Goal: Obtain resource: Download file/media

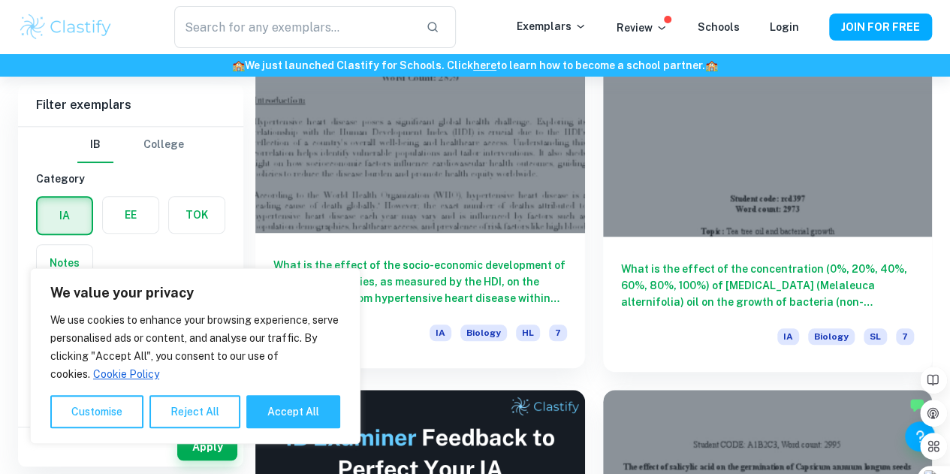
scroll to position [517, 0]
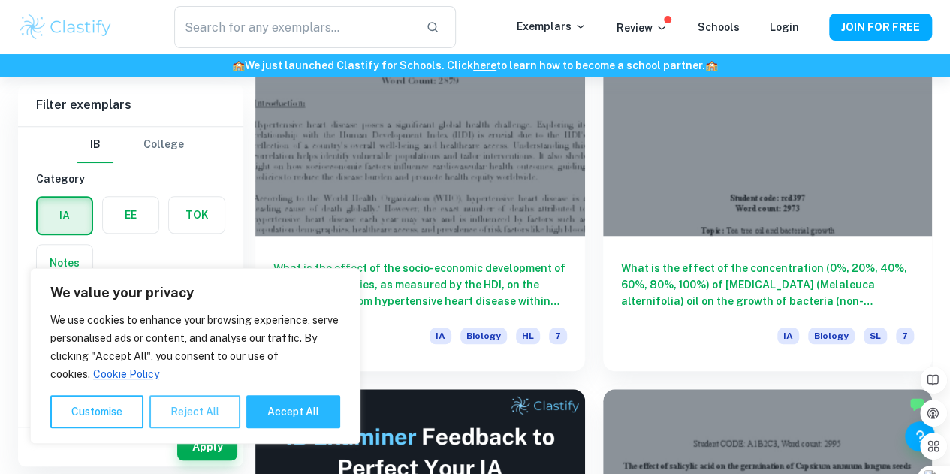
click at [206, 412] on button "Reject All" at bounding box center [194, 411] width 91 height 33
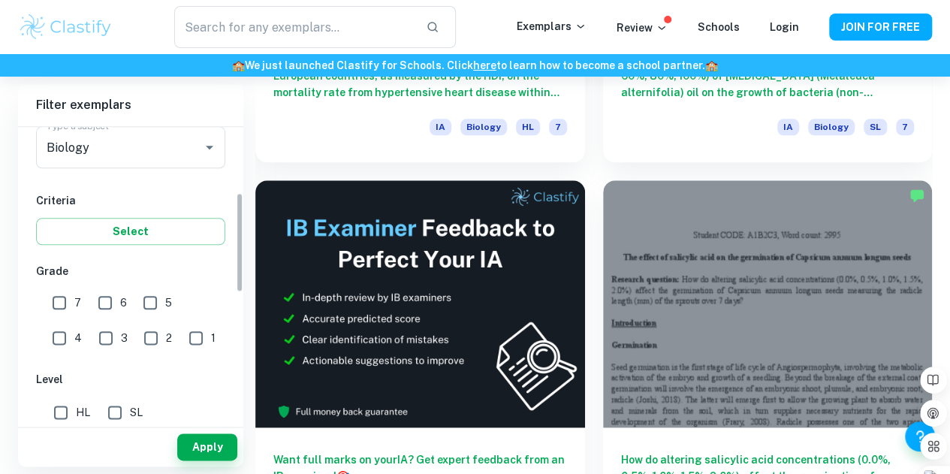
scroll to position [200, 0]
click at [59, 301] on input "7" at bounding box center [59, 302] width 30 height 30
checkbox input "true"
click at [111, 403] on input "SL" at bounding box center [115, 412] width 30 height 30
checkbox input "true"
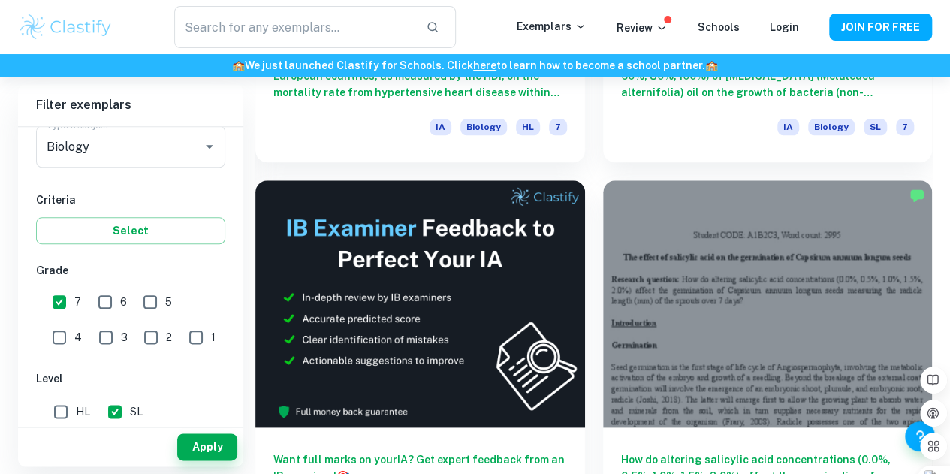
click at [204, 463] on div "Apply" at bounding box center [130, 446] width 225 height 39
click at [203, 451] on button "Apply" at bounding box center [207, 446] width 60 height 27
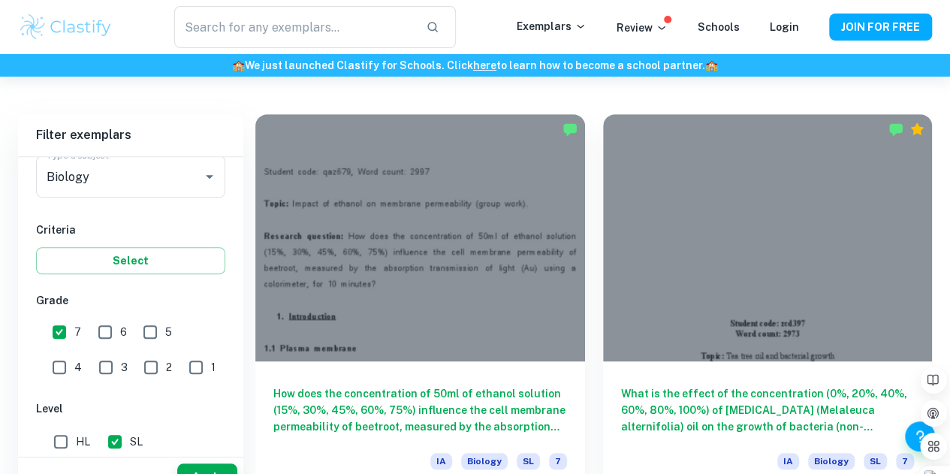
scroll to position [726, 0]
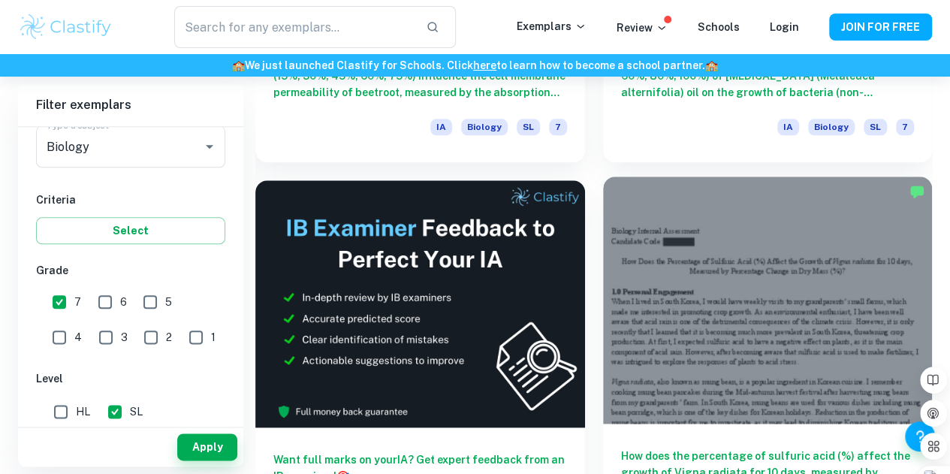
click at [603, 228] on div at bounding box center [768, 299] width 330 height 247
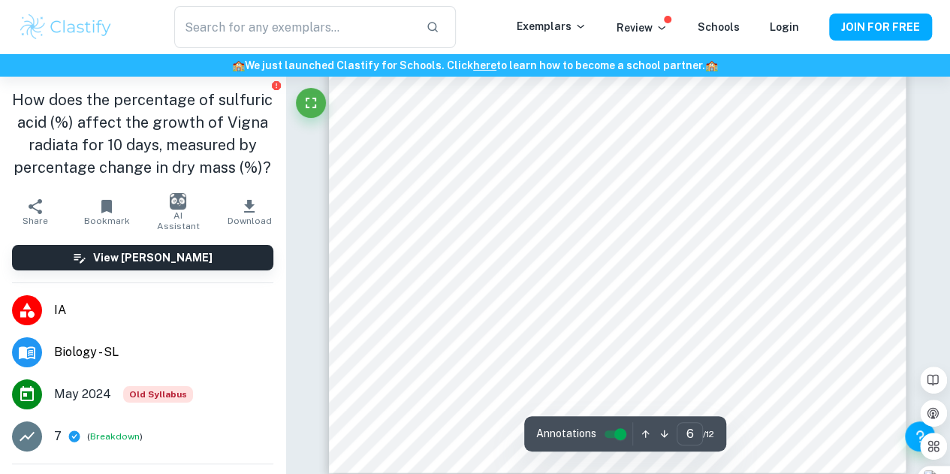
scroll to position [4732, 0]
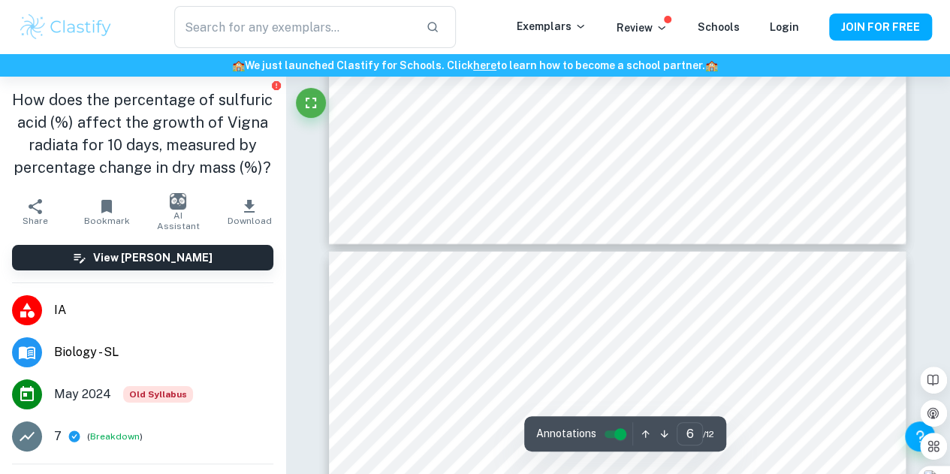
type input "7"
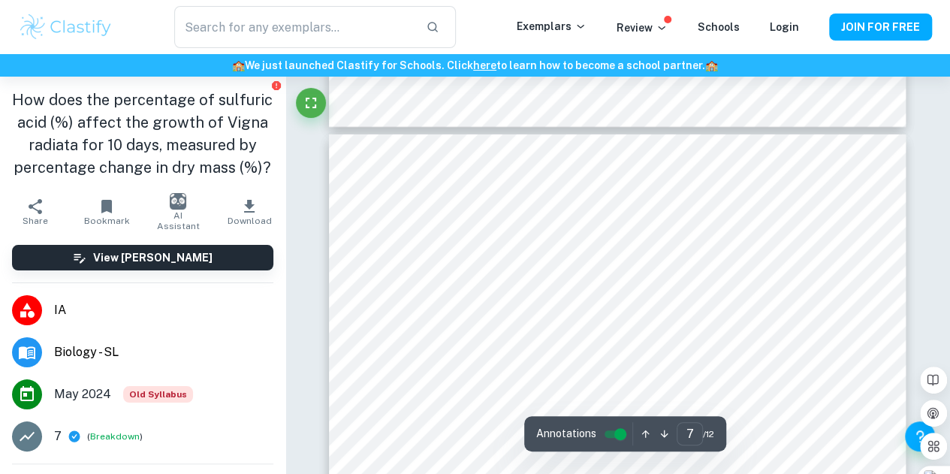
scroll to position [5076, 0]
click at [245, 216] on icon "button" at bounding box center [249, 207] width 18 height 18
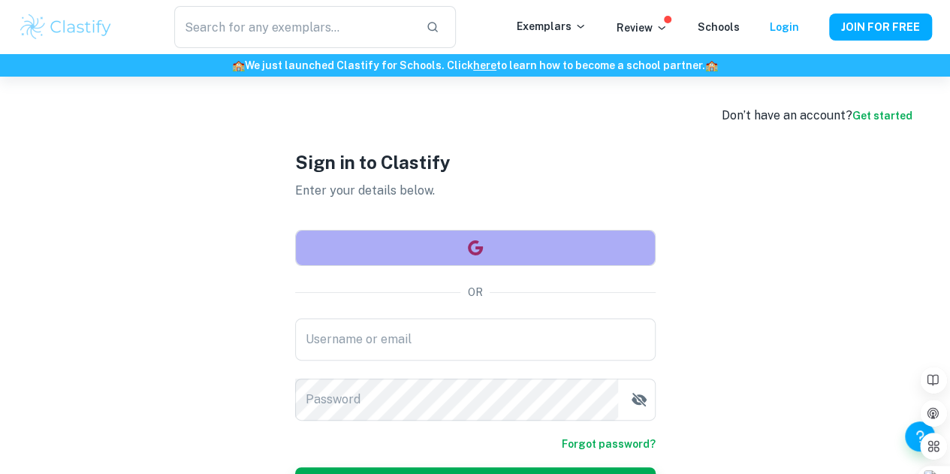
click at [433, 249] on button "button" at bounding box center [475, 248] width 360 height 36
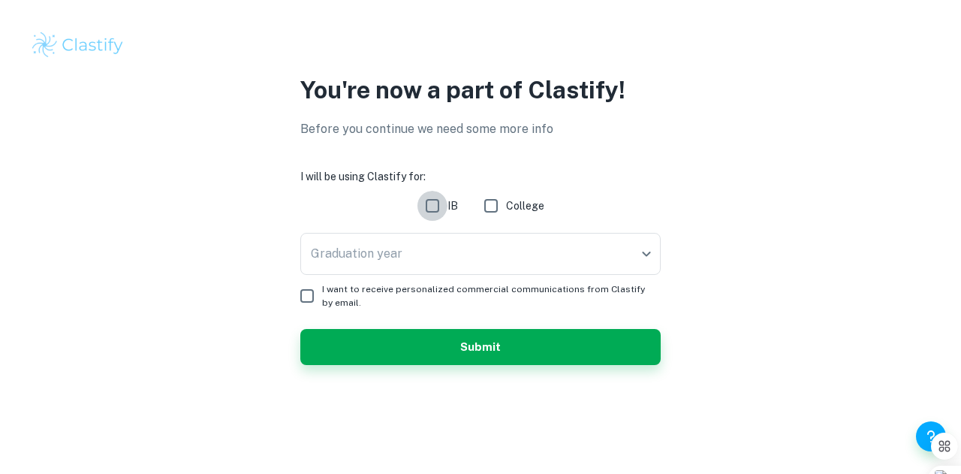
click at [435, 201] on input "IB" at bounding box center [433, 206] width 30 height 30
checkbox input "true"
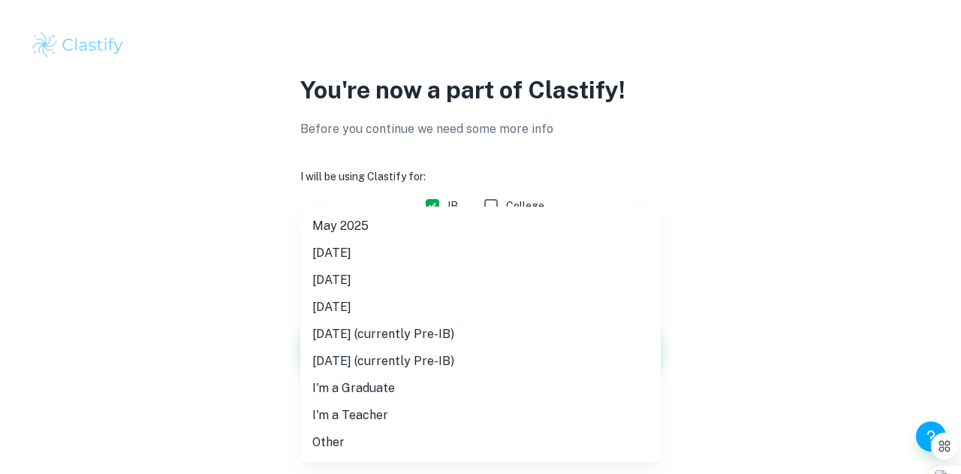
click at [469, 244] on body "We value your privacy We use cookies to enhance your browsing experience, serve…" at bounding box center [480, 237] width 961 height 474
click at [372, 282] on li "[DATE]" at bounding box center [480, 280] width 360 height 27
type input "M26"
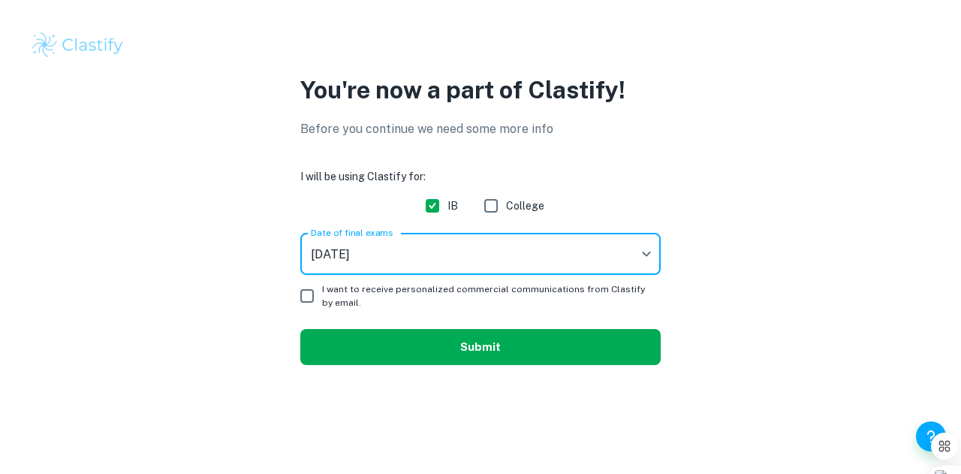
click at [444, 345] on button "Submit" at bounding box center [480, 347] width 360 height 36
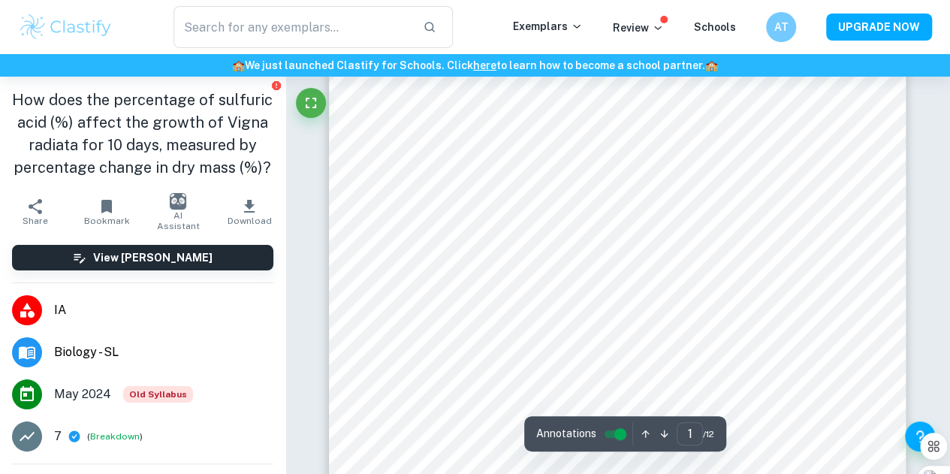
scroll to position [198, 0]
click at [240, 216] on icon "button" at bounding box center [249, 207] width 18 height 18
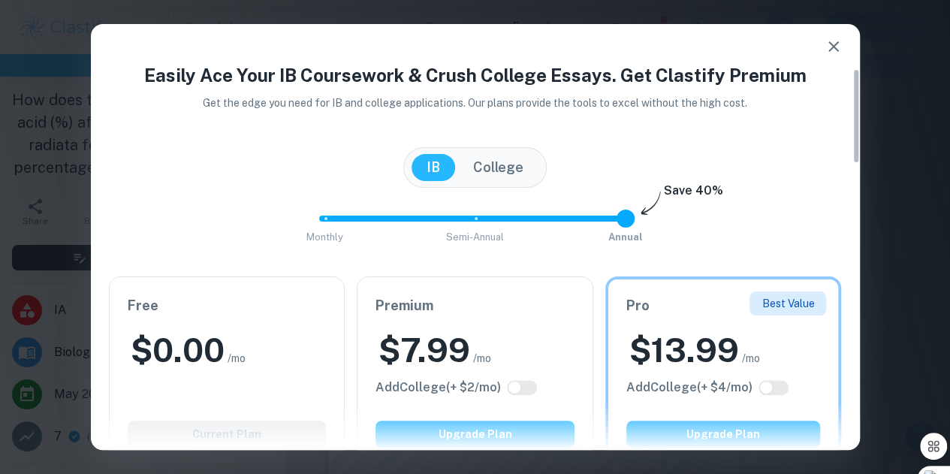
scroll to position [199, 0]
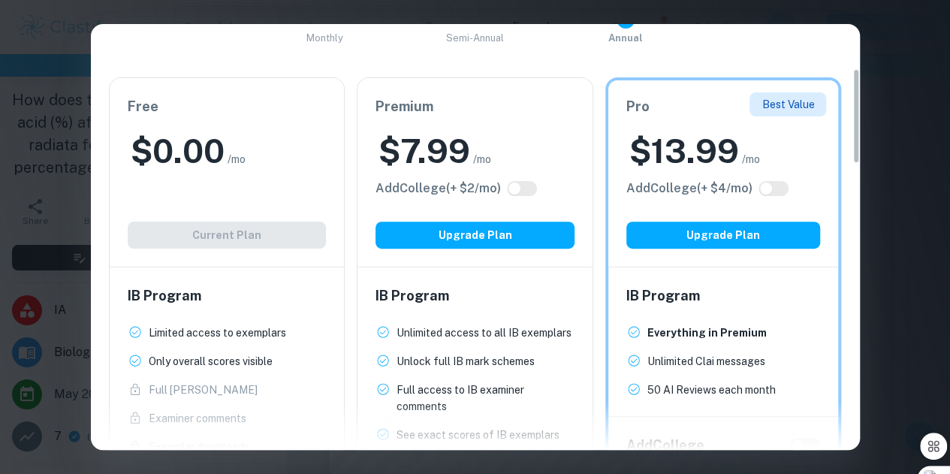
click at [250, 221] on div "Free $ 0.00 /mo Add College (+ $ 2 /mo) Current Plan" at bounding box center [227, 172] width 235 height 188
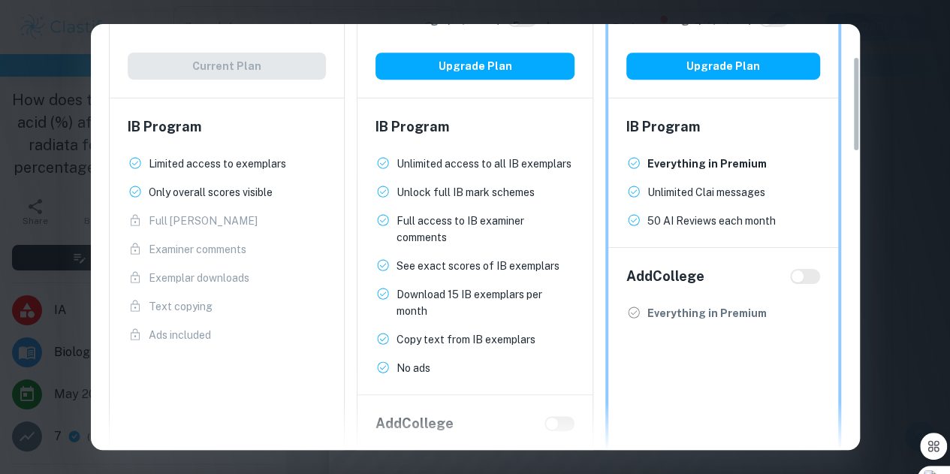
scroll to position [0, 0]
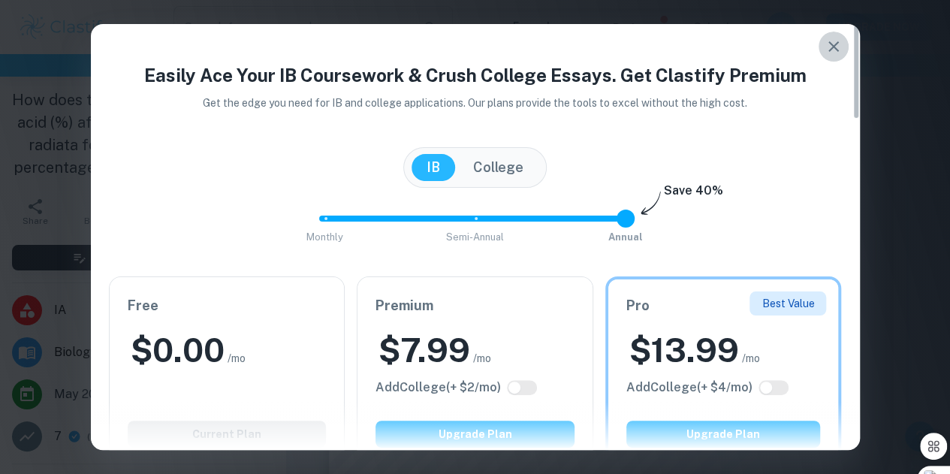
click at [829, 50] on icon "button" at bounding box center [833, 46] width 11 height 11
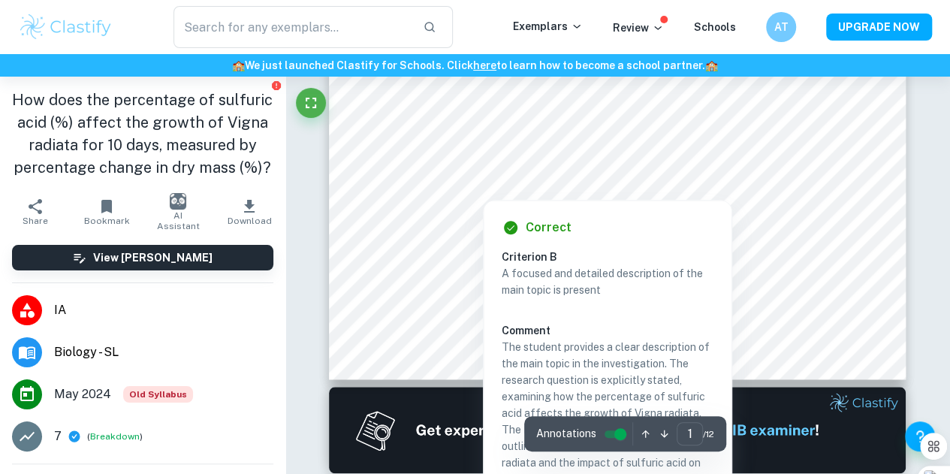
type input "2"
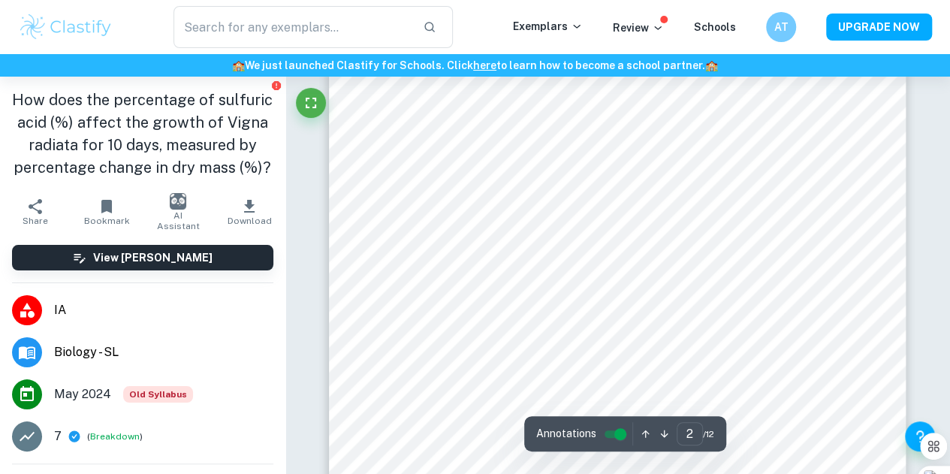
scroll to position [1254, 0]
click at [605, 434] on input "controlled" at bounding box center [620, 434] width 54 height 18
type input "1"
click at [300, 100] on button "Fullscreen" at bounding box center [311, 103] width 30 height 30
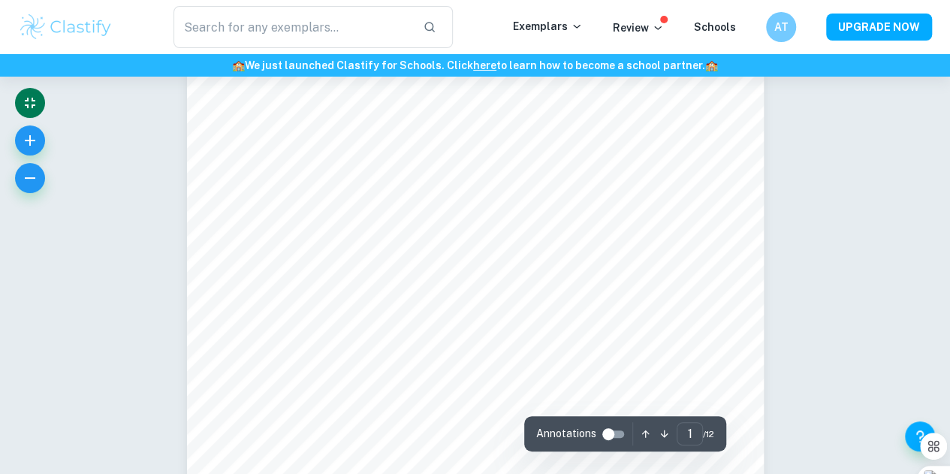
scroll to position [119, 0]
click at [41, 176] on button "button" at bounding box center [30, 178] width 30 height 30
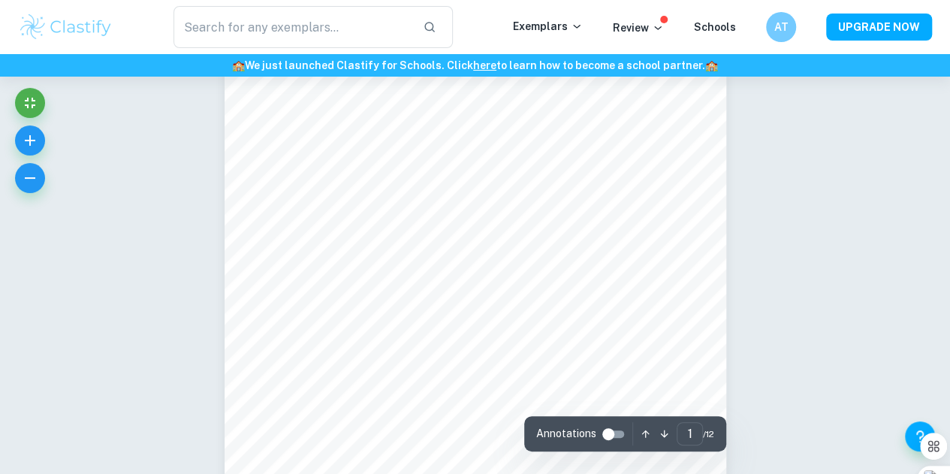
scroll to position [68, 0]
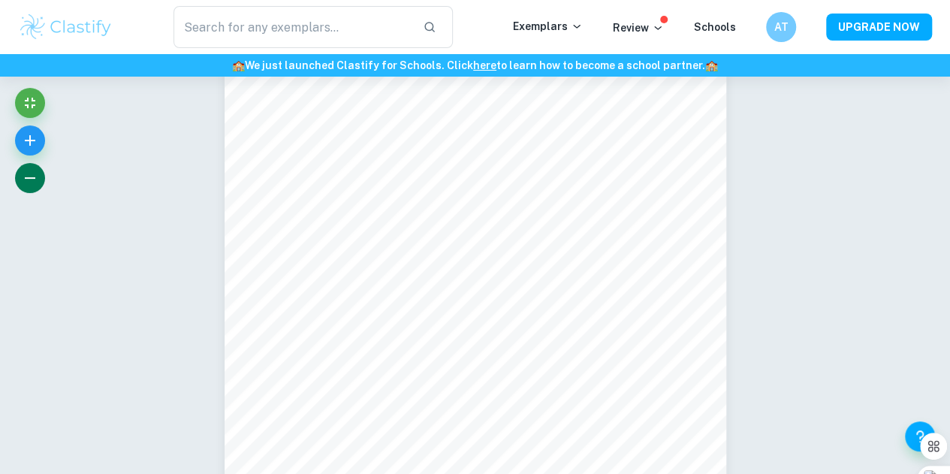
click at [29, 176] on icon "button" at bounding box center [30, 178] width 18 height 18
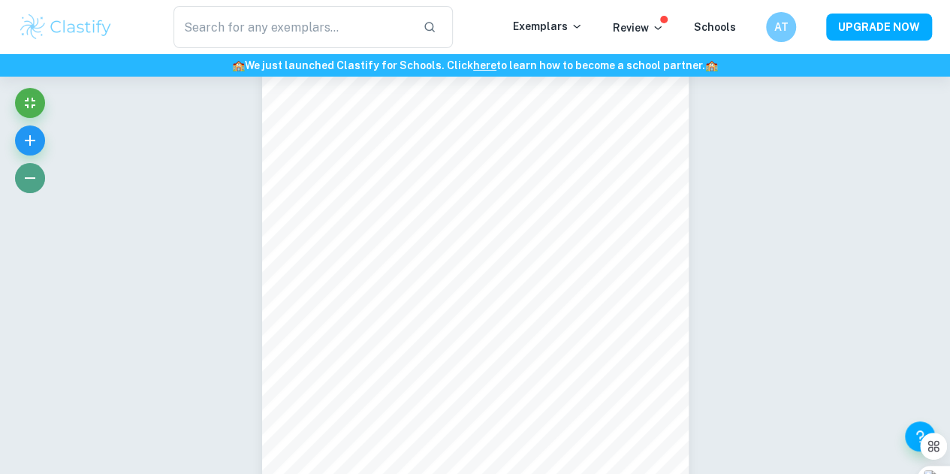
click at [29, 176] on icon "button" at bounding box center [30, 178] width 18 height 18
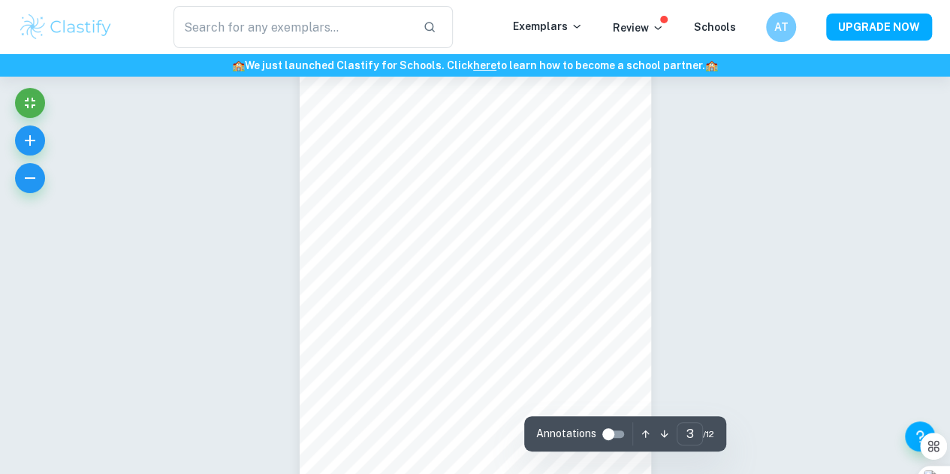
scroll to position [1186, 0]
click at [36, 175] on icon "button" at bounding box center [30, 178] width 18 height 18
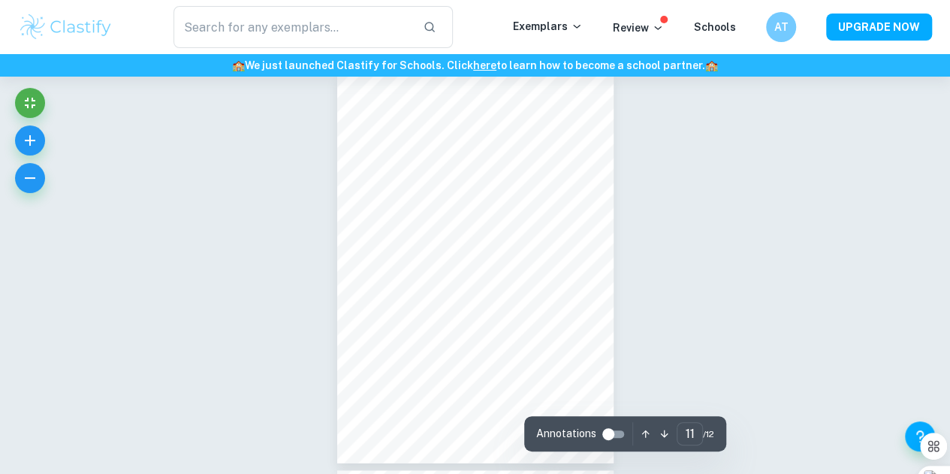
scroll to position [4149, 0]
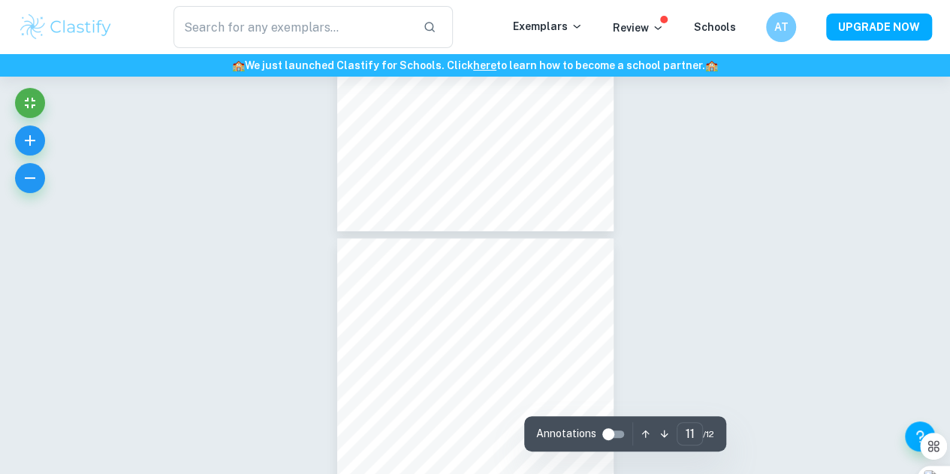
type input "12"
